Goal: Information Seeking & Learning: Learn about a topic

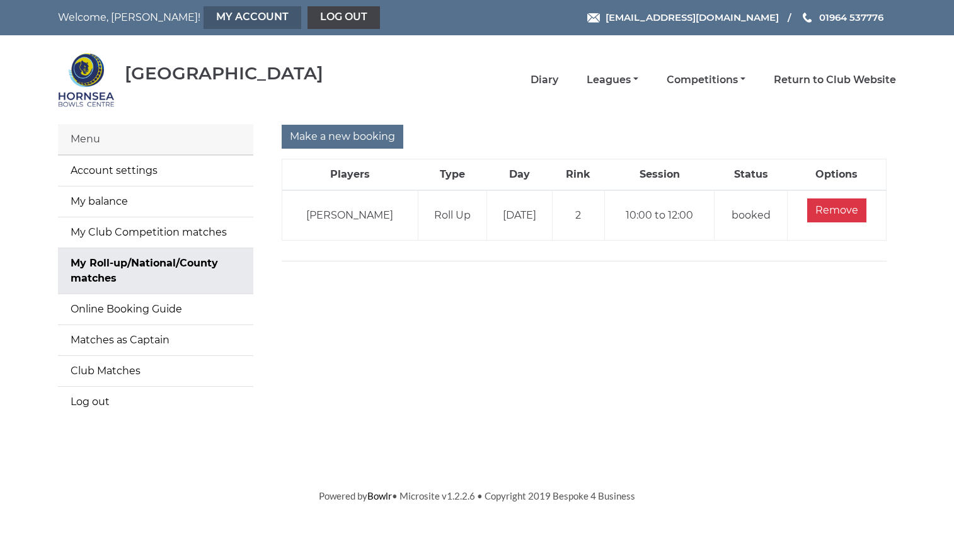
click at [216, 11] on link "My Account" at bounding box center [252, 17] width 98 height 23
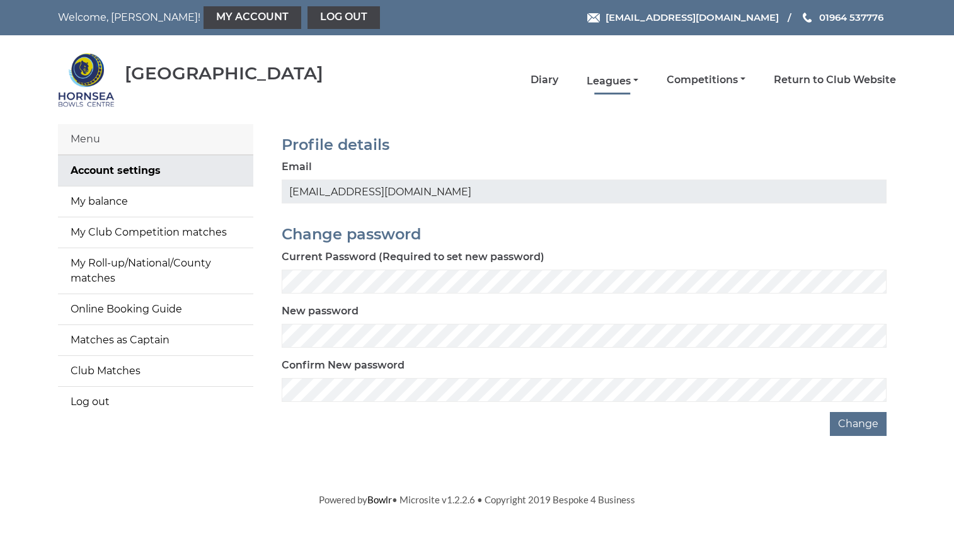
click at [606, 77] on link "Leagues" at bounding box center [612, 81] width 52 height 14
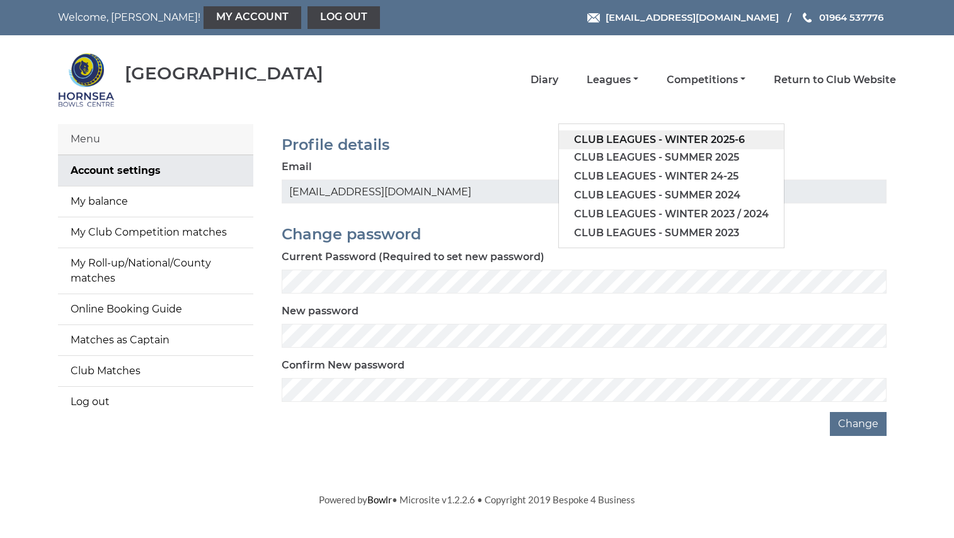
click at [668, 134] on link "Club leagues - Winter 2025-6" at bounding box center [671, 139] width 225 height 19
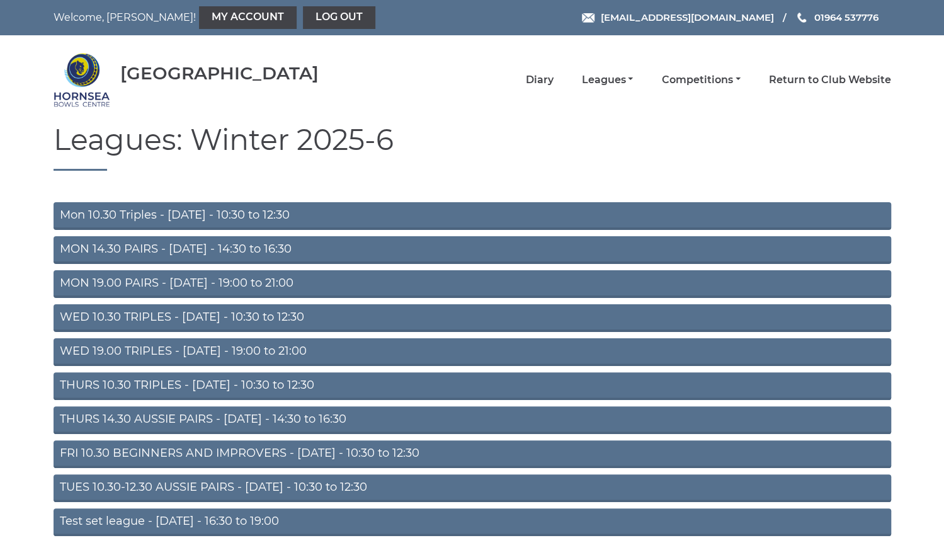
click at [256, 382] on link "THURS 10.30 TRIPLES - [DATE] - 10:30 to 12:30" at bounding box center [473, 386] width 838 height 28
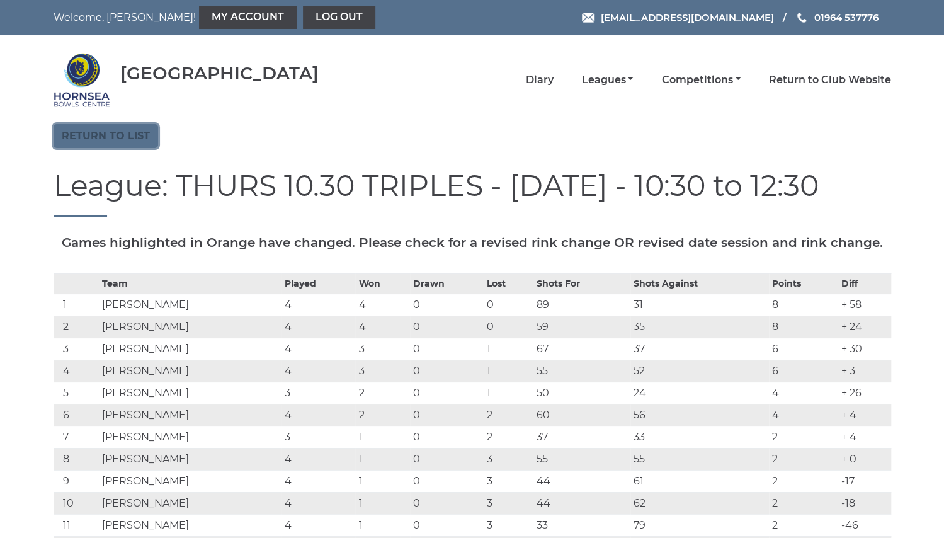
click at [98, 129] on link "Return to list" at bounding box center [106, 136] width 105 height 24
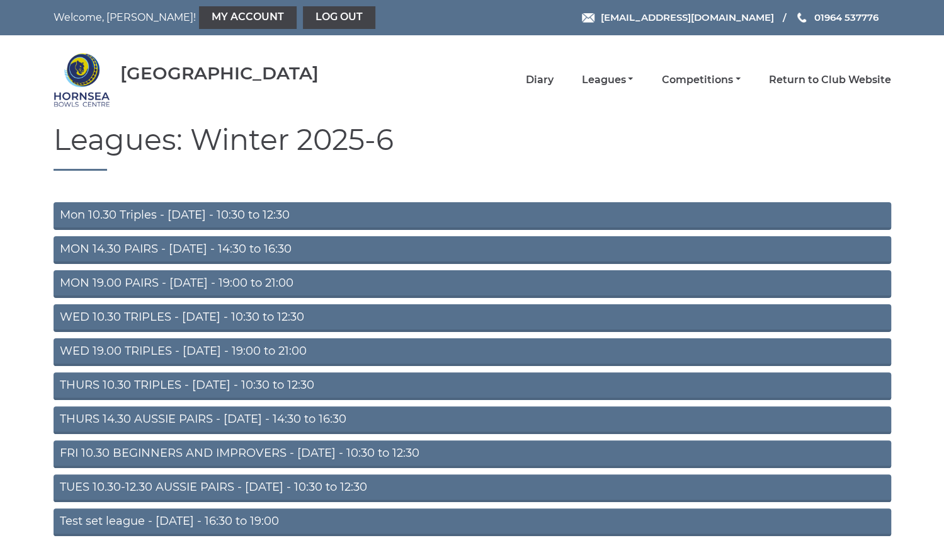
click at [310, 213] on link "Mon 10.30 Triples - Monday - 10:30 to 12:30" at bounding box center [473, 216] width 838 height 28
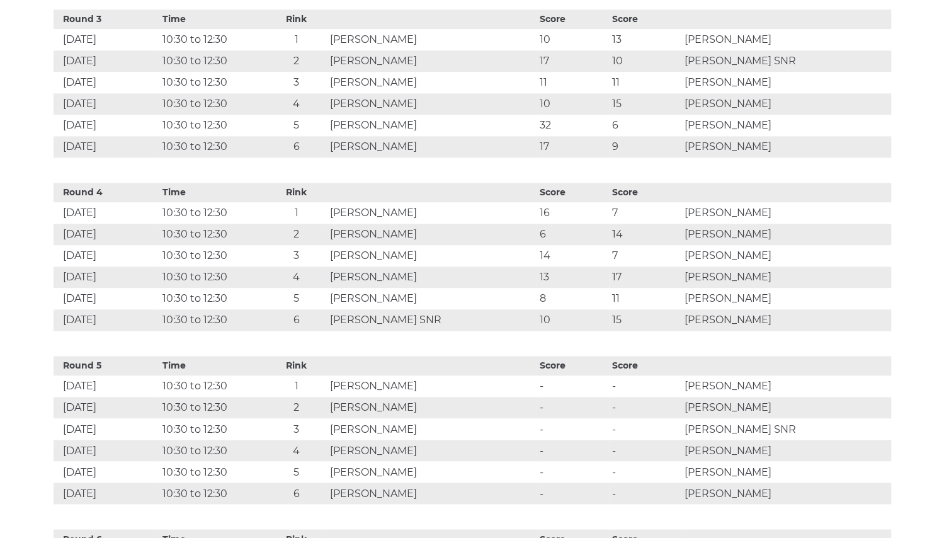
scroll to position [1014, 0]
